Goal: Navigation & Orientation: Find specific page/section

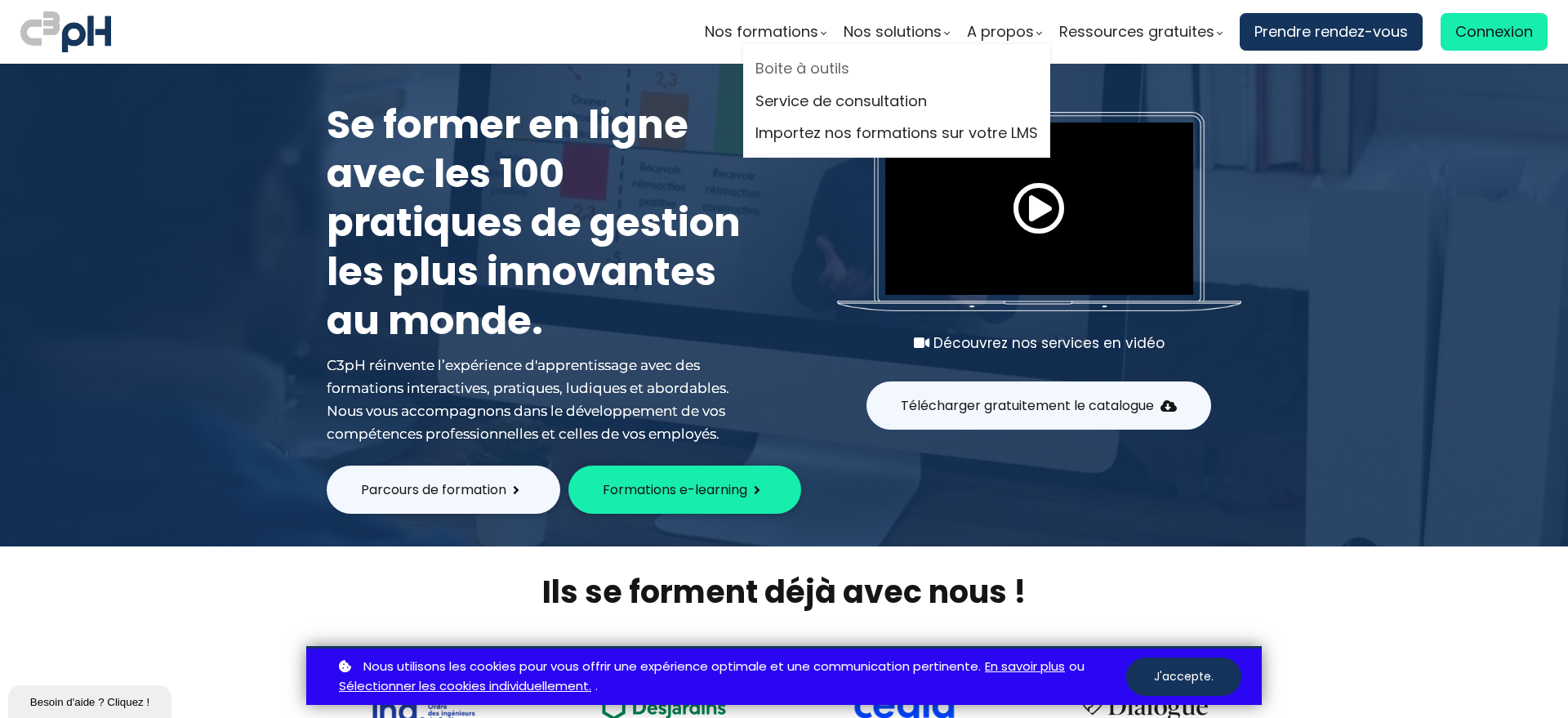
click at [845, 63] on link "Boite à outils" at bounding box center [897, 69] width 283 height 24
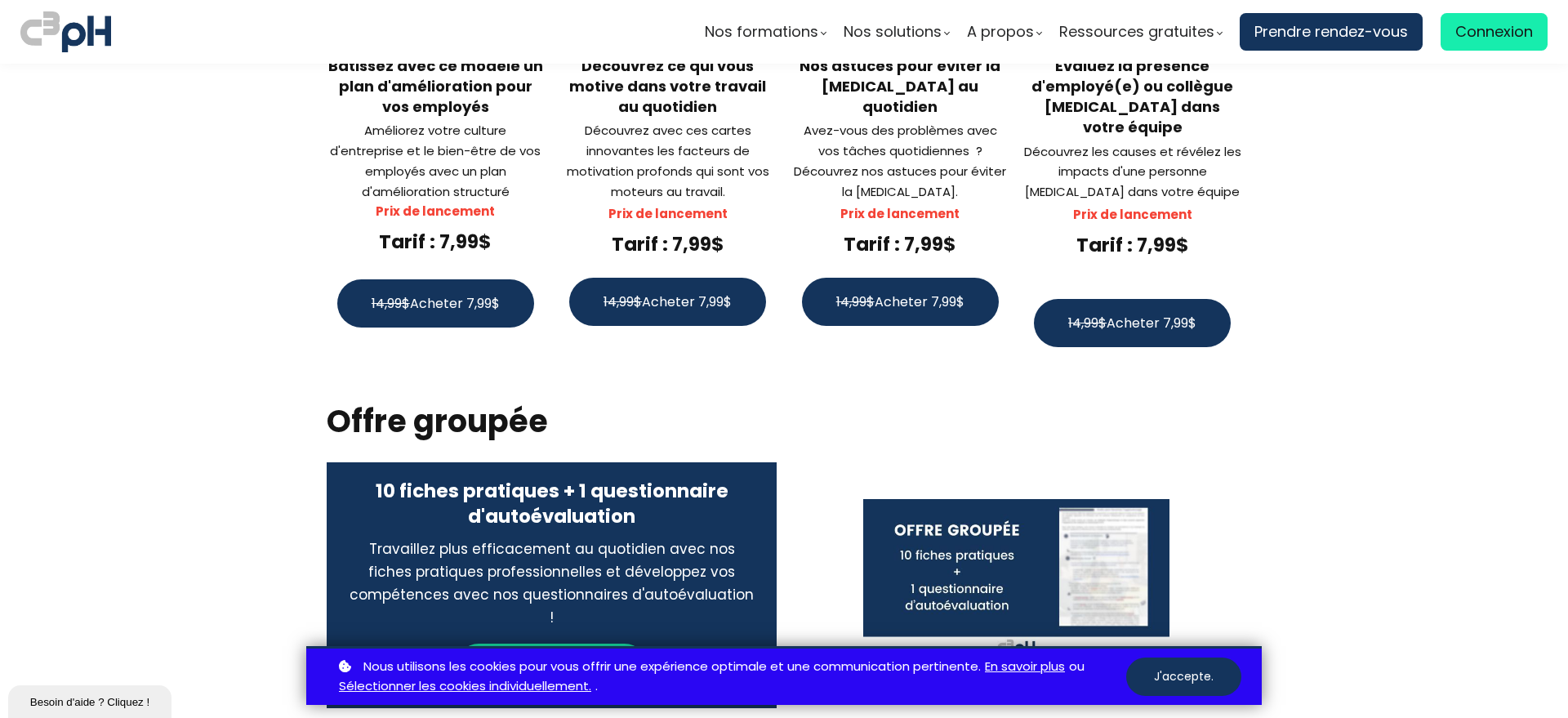
scroll to position [2654, 0]
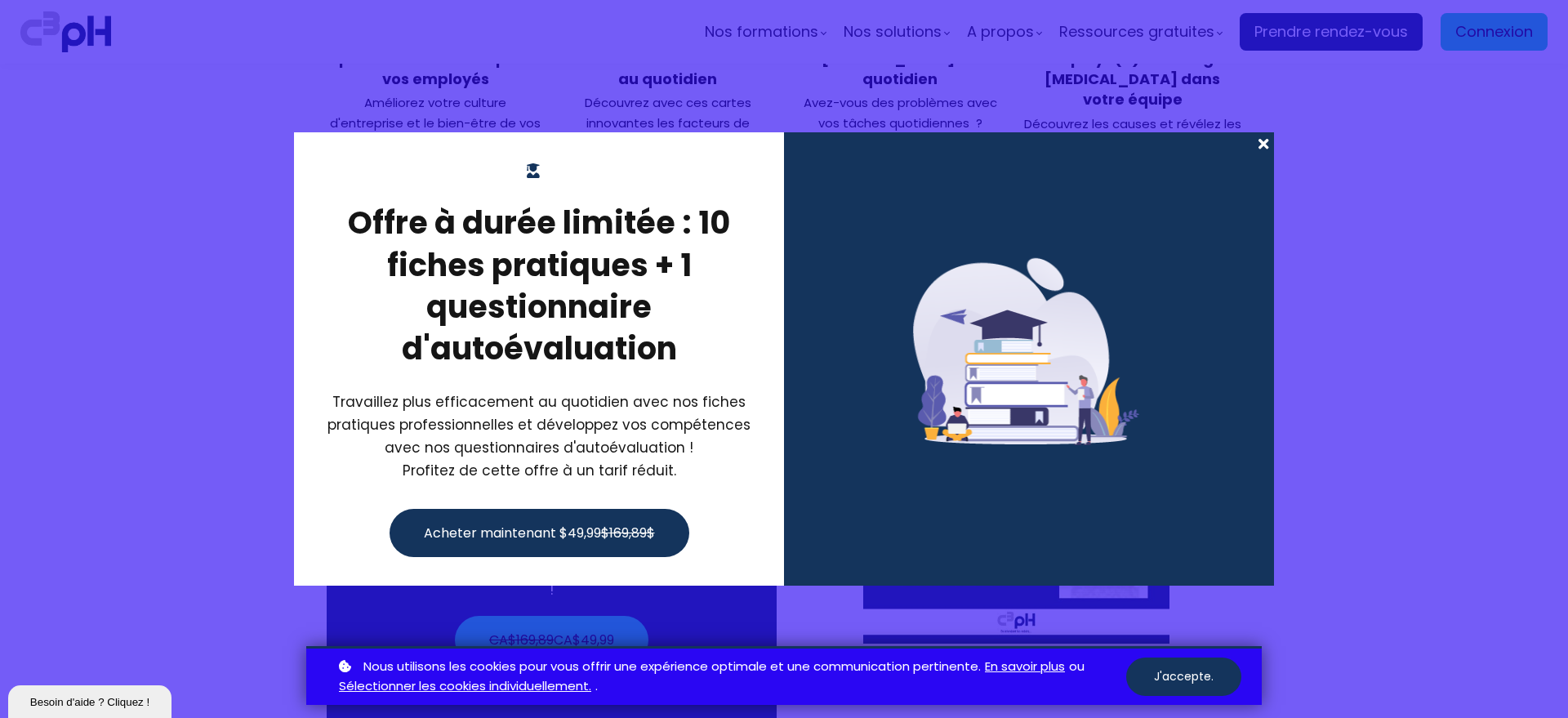
click at [1264, 145] on span at bounding box center [1264, 144] width 21 height 23
